Goal: Find specific page/section: Find specific page/section

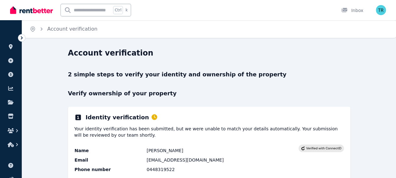
scroll to position [54, 0]
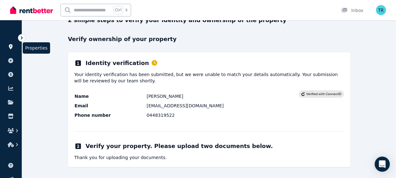
click at [11, 46] on icon at bounding box center [11, 46] width 4 height 5
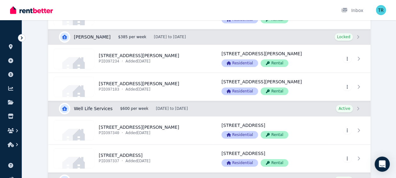
scroll to position [124, 0]
click at [107, 82] on link "View property details" at bounding box center [131, 86] width 165 height 28
